Goal: Task Accomplishment & Management: Complete application form

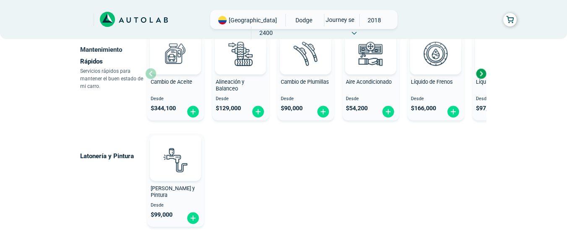
scroll to position [588, 0]
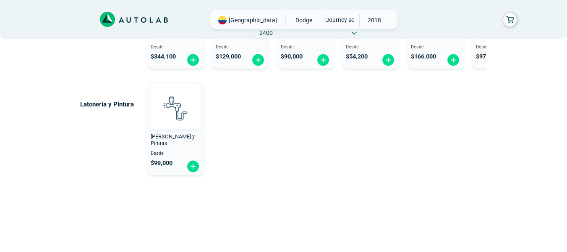
click at [175, 125] on img at bounding box center [175, 107] width 37 height 37
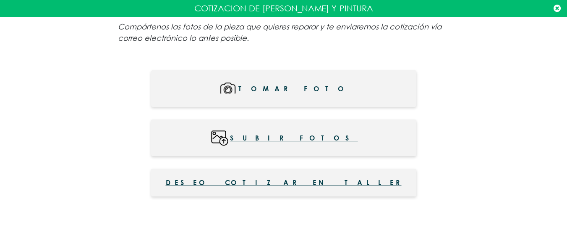
click at [557, 8] on icon at bounding box center [557, 8] width 7 height 8
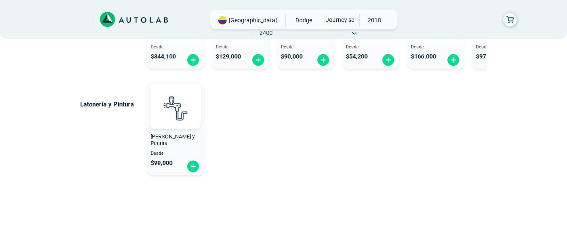
click at [160, 136] on span "[PERSON_NAME] y Pintura" at bounding box center [173, 139] width 44 height 13
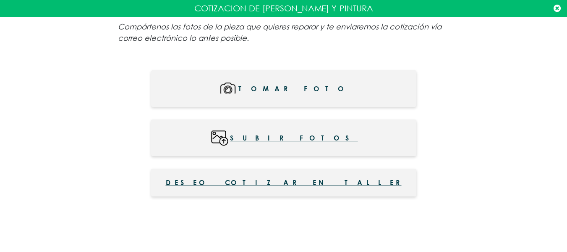
click at [270, 181] on span "Deseo cotizar en taller" at bounding box center [284, 182] width 236 height 10
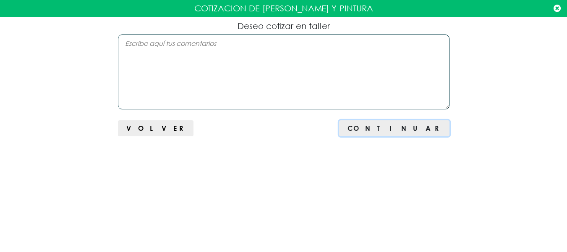
click at [422, 128] on span "Continuar" at bounding box center [394, 128] width 93 height 8
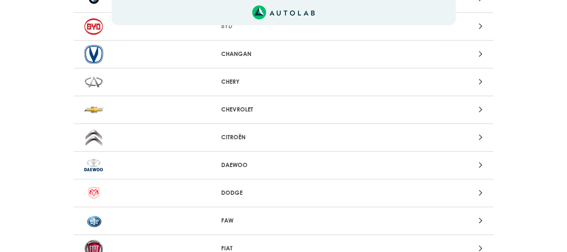
scroll to position [252, 0]
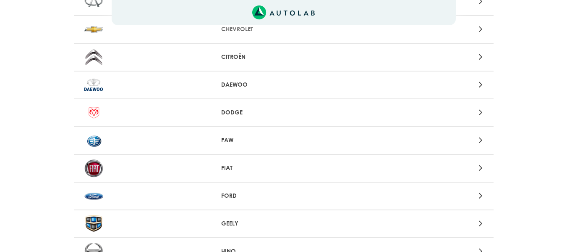
click at [189, 107] on div at bounding box center [146, 112] width 137 height 18
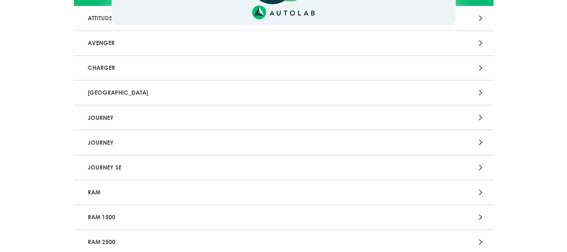
scroll to position [118, 0]
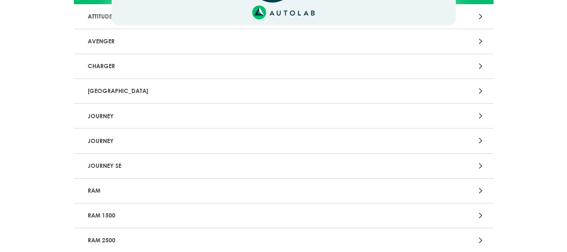
click at [107, 167] on p "JOURNEY SE" at bounding box center [215, 166] width 262 height 16
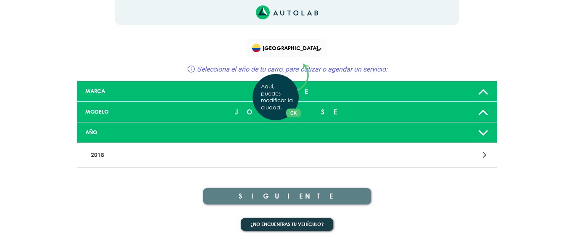
click at [479, 93] on div "Aquí, puedes modificar la ciudad. OK .aex,.bex{fill:none!important;stroke:#50c4…" at bounding box center [287, 126] width 574 height 252
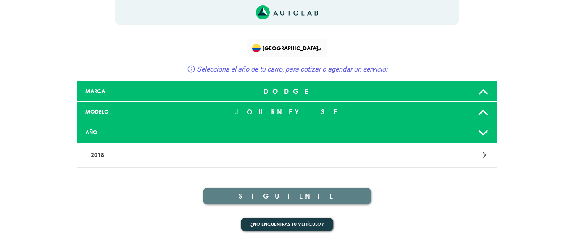
click at [484, 132] on icon at bounding box center [482, 132] width 11 height 17
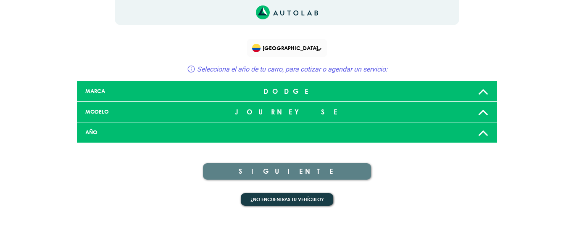
click at [484, 132] on icon at bounding box center [482, 132] width 11 height 17
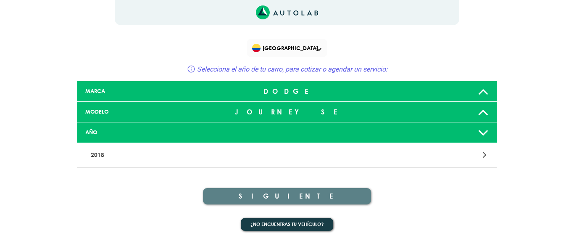
click at [485, 112] on icon at bounding box center [482, 111] width 11 height 17
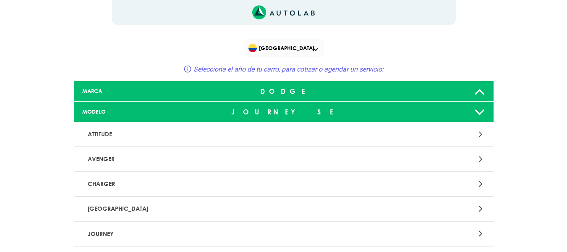
click at [104, 237] on p "JOURNEY" at bounding box center [215, 234] width 262 height 16
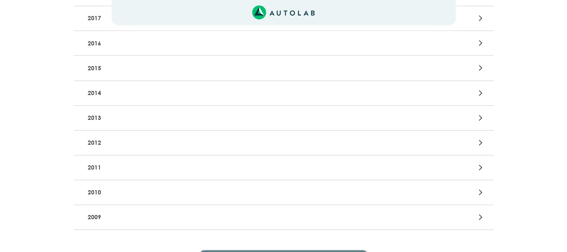
scroll to position [212, 0]
click at [94, 215] on p "2009" at bounding box center [215, 216] width 262 height 16
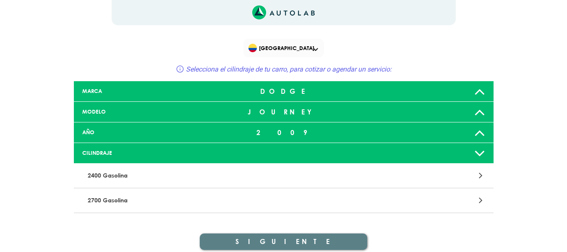
click at [90, 175] on p "2400 Gasolina" at bounding box center [215, 176] width 262 height 16
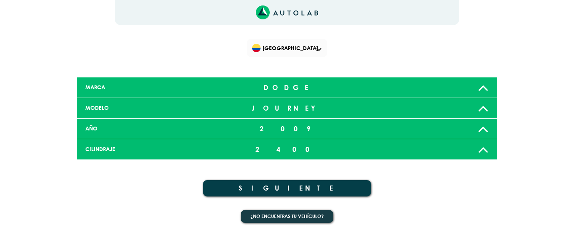
click at [284, 187] on button "SIGUIENTE" at bounding box center [287, 188] width 168 height 16
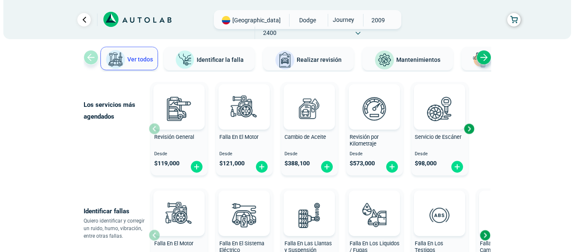
scroll to position [58, 0]
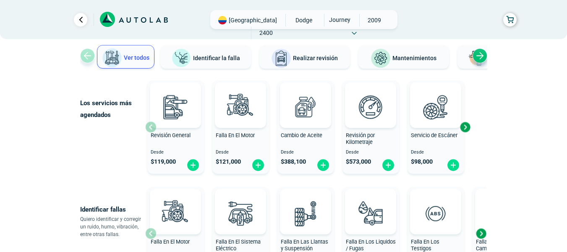
click at [467, 127] on div "Next slide" at bounding box center [465, 127] width 13 height 13
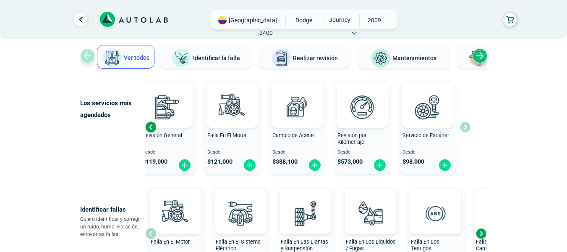
click at [467, 127] on div "Revisión General Desde $ 119,000 Falla En El Motor Desde $ 121,000 Cambio de Ac…" at bounding box center [307, 127] width 325 height 100
click at [415, 127] on div at bounding box center [427, 104] width 51 height 45
